Goal: Book appointment/travel/reservation

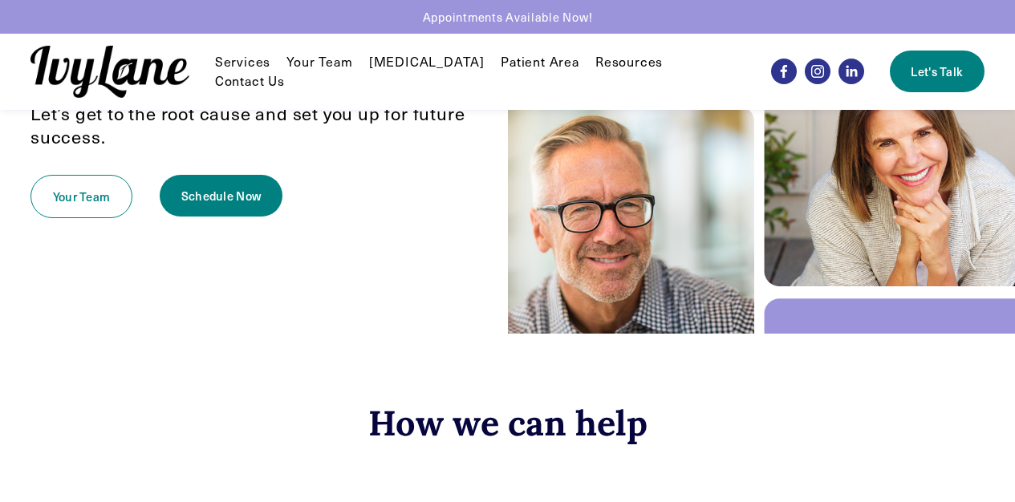
scroll to position [245, 0]
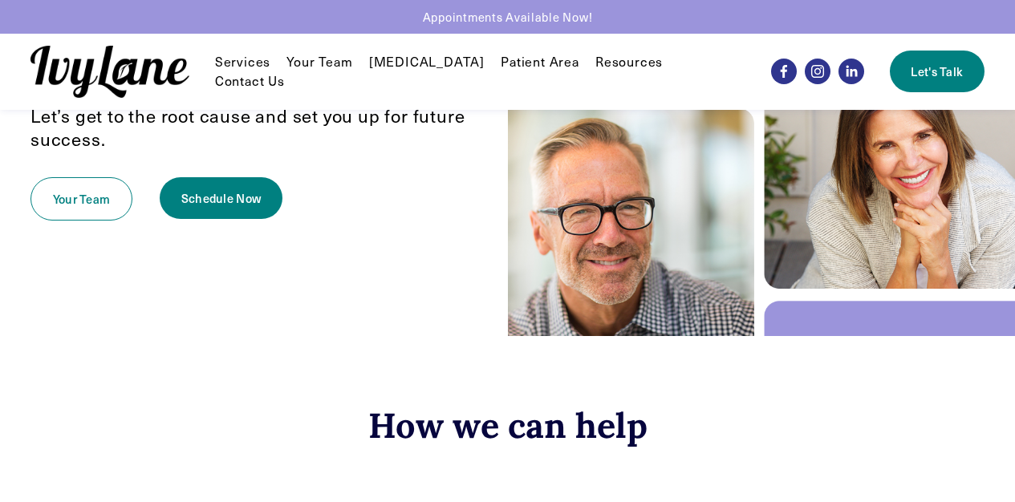
click at [526, 71] on link "Patient Area" at bounding box center [540, 61] width 79 height 19
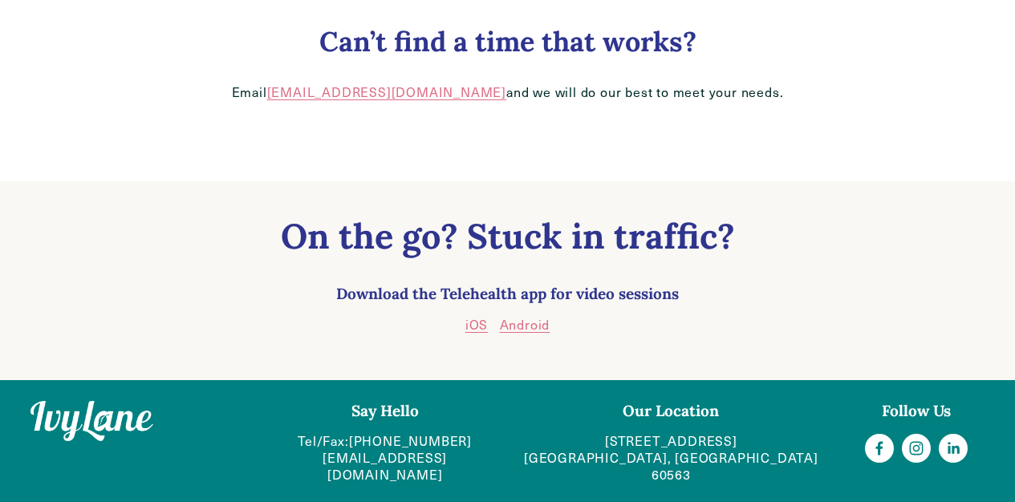
scroll to position [406, 0]
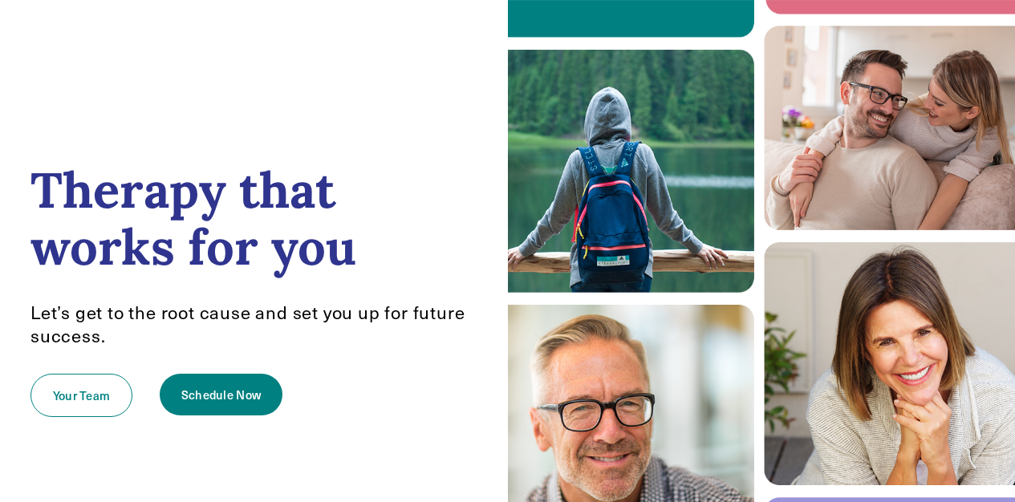
scroll to position [47, 0]
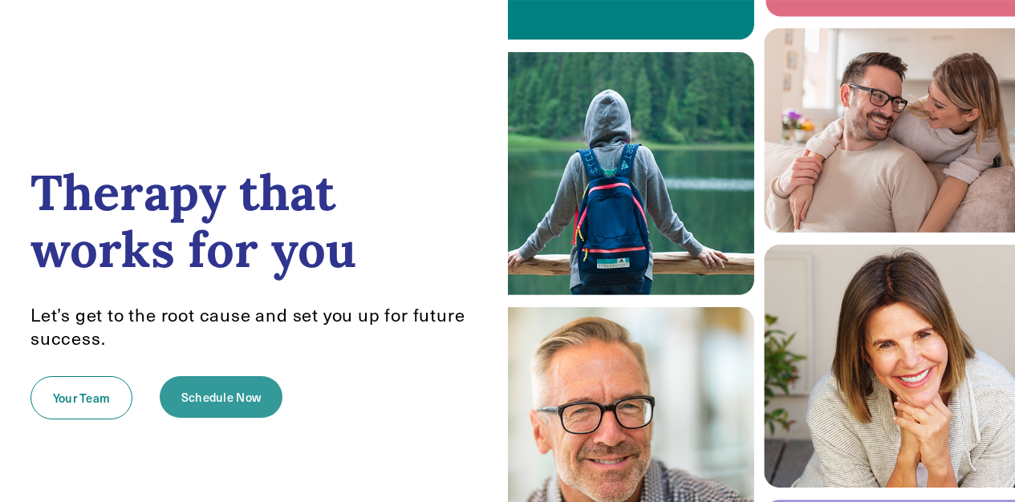
click at [213, 404] on link "Schedule Now" at bounding box center [221, 397] width 123 height 42
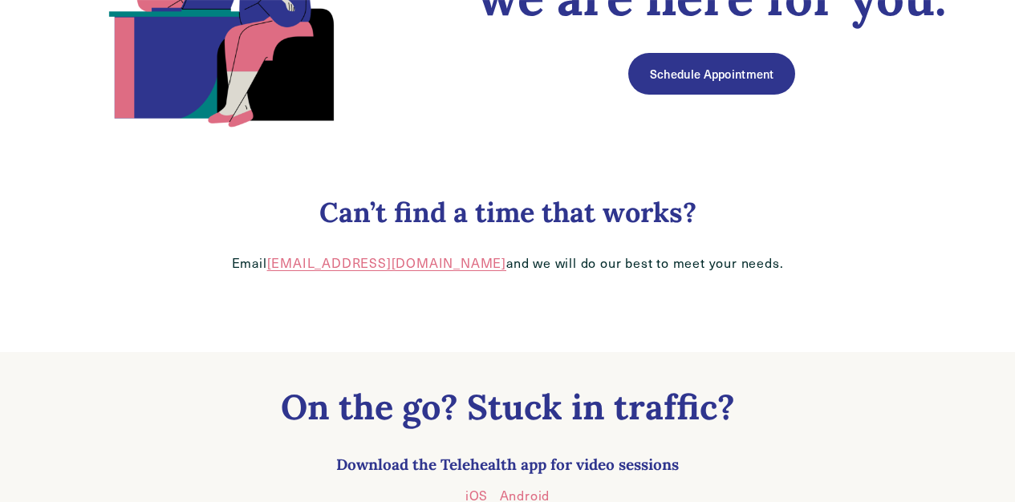
scroll to position [260, 0]
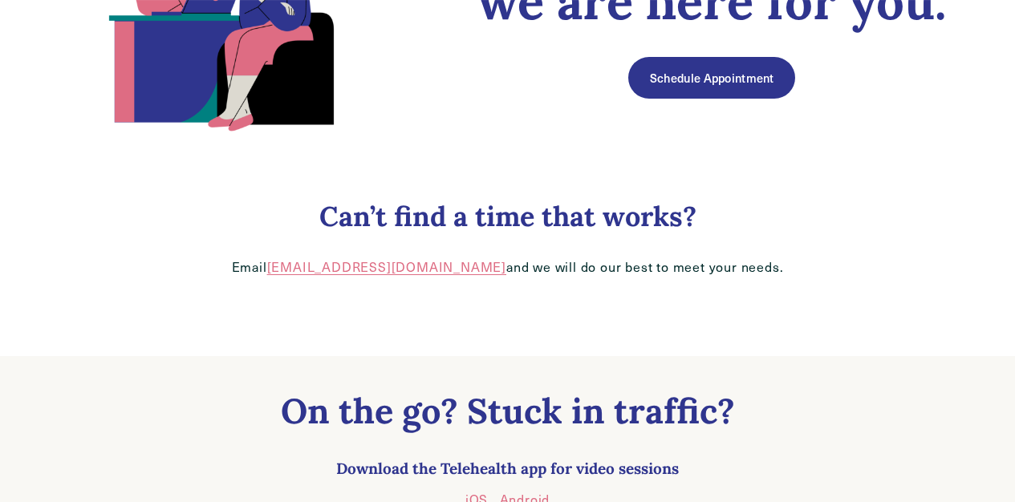
click at [727, 77] on link "Schedule Appointment" at bounding box center [711, 78] width 167 height 42
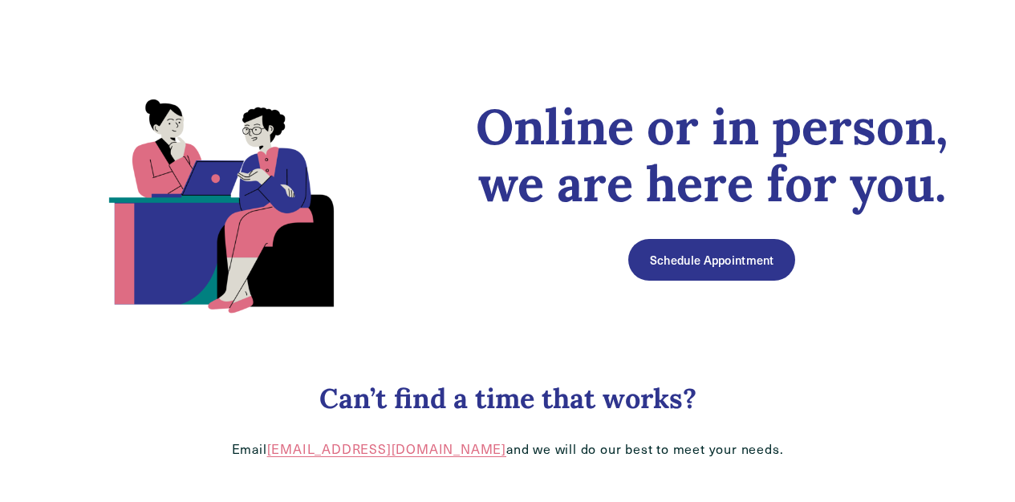
scroll to position [0, 0]
